Goal: Information Seeking & Learning: Find specific fact

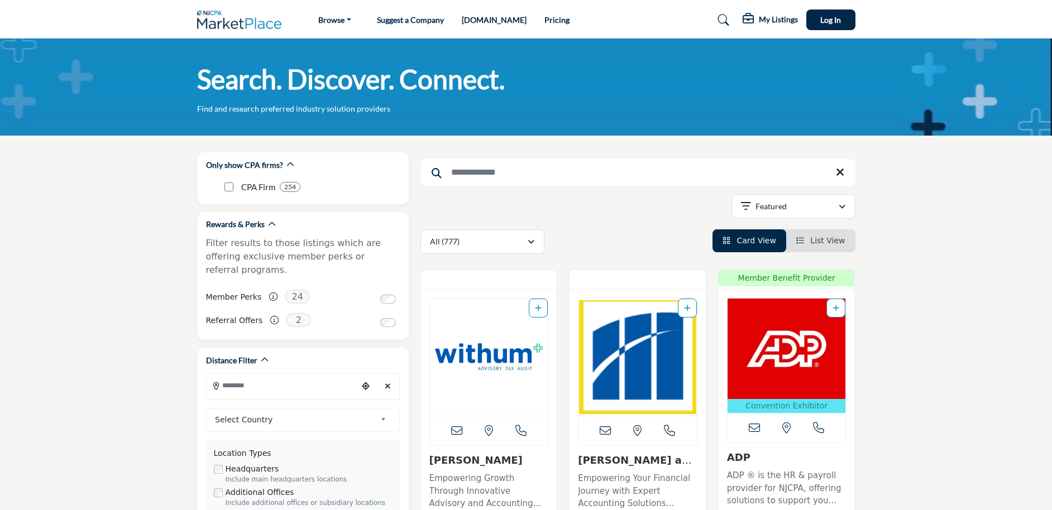
click at [471, 172] on input "Search Keyword" at bounding box center [637, 172] width 435 height 27
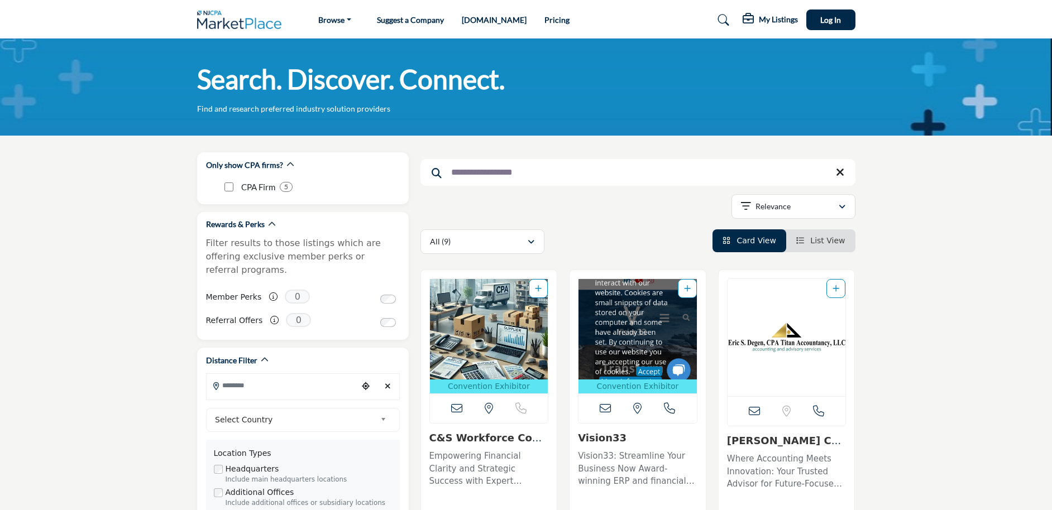
type input "**********"
click at [723, 20] on icon at bounding box center [723, 20] width 11 height 11
